Goal: Communication & Community: Participate in discussion

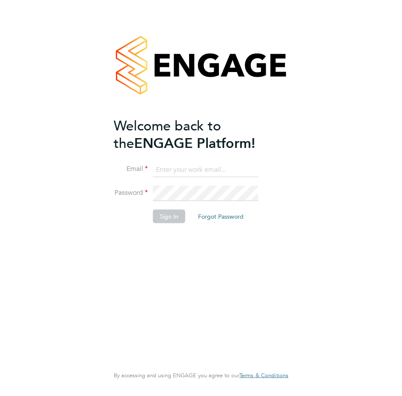
type input "[PERSON_NAME][EMAIL_ADDRESS][PERSON_NAME][DOMAIN_NAME]"
click at [170, 219] on button "Sign In" at bounding box center [169, 216] width 32 height 14
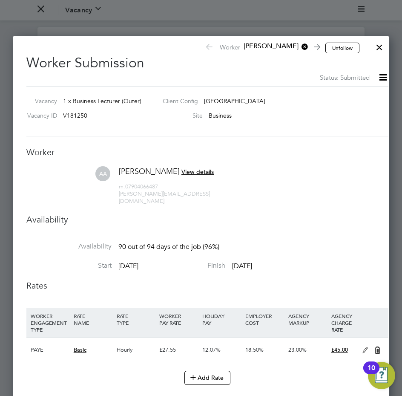
click at [380, 45] on div at bounding box center [379, 45] width 15 height 15
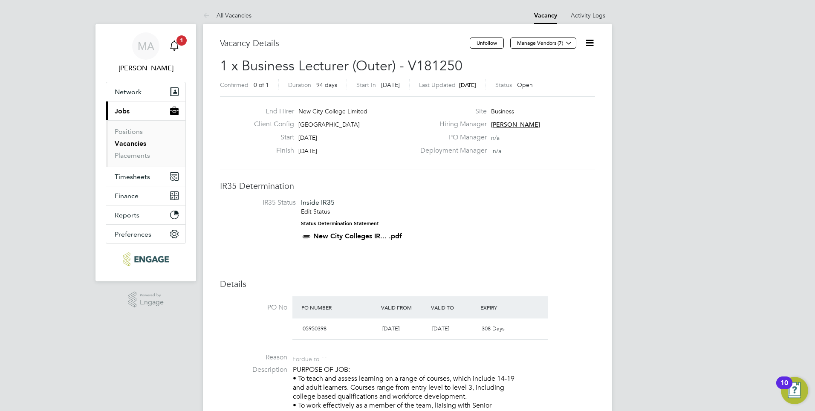
click at [180, 40] on span "1" at bounding box center [181, 40] width 10 height 10
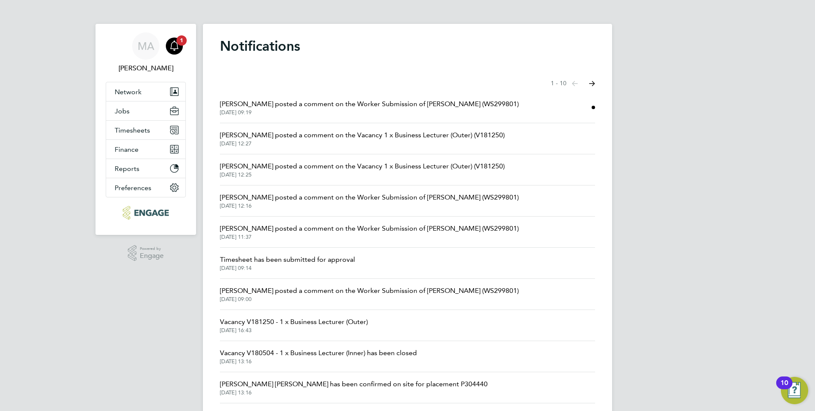
click at [310, 104] on span "[PERSON_NAME] posted a comment on the Worker Submission of [PERSON_NAME] (WS299…" at bounding box center [369, 104] width 299 height 10
